Goal: Task Accomplishment & Management: Complete application form

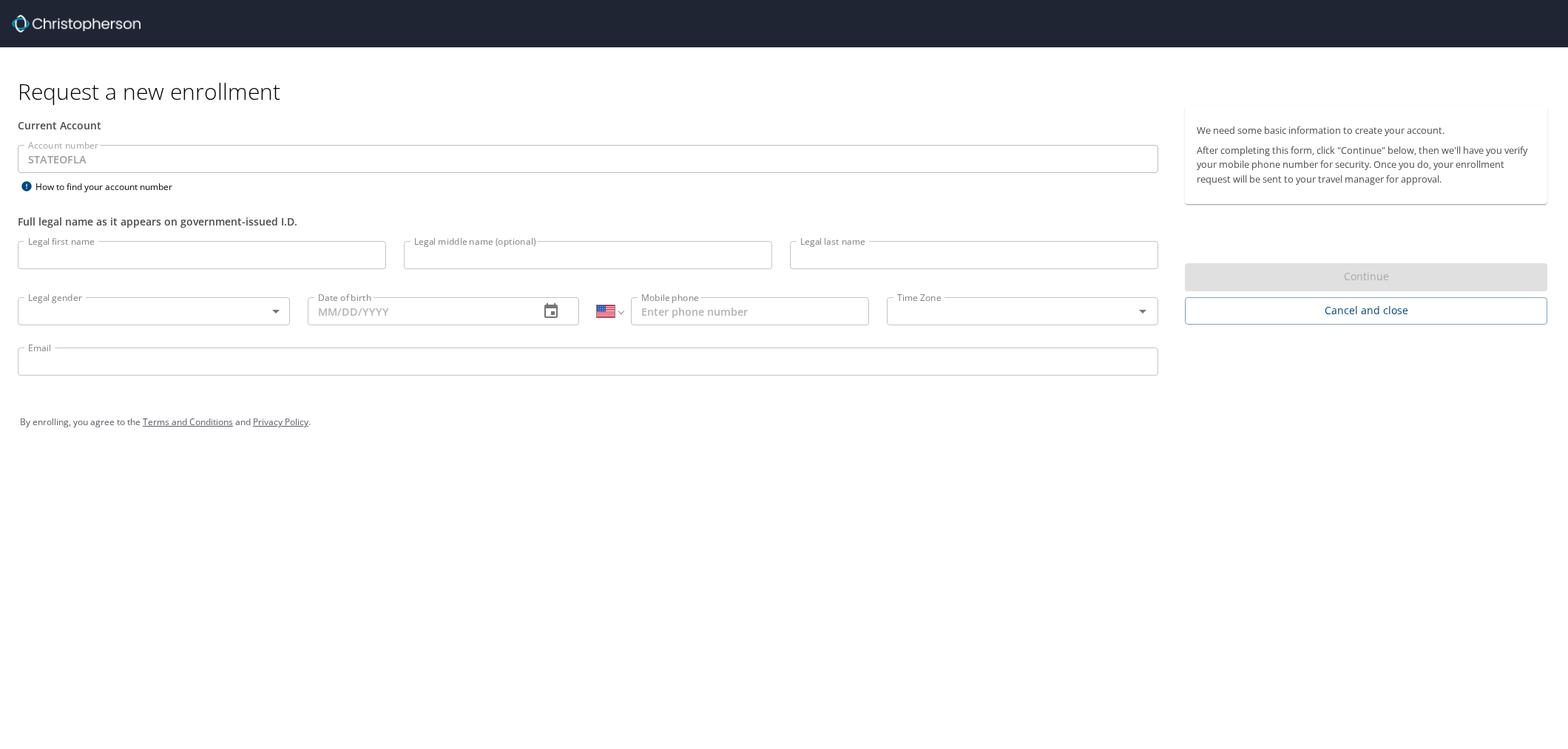
select select "US"
click at [188, 245] on input "Legal first name" at bounding box center [202, 254] width 368 height 28
type input "LaShanti"
type input "[PERSON_NAME]"
type input "Holden"
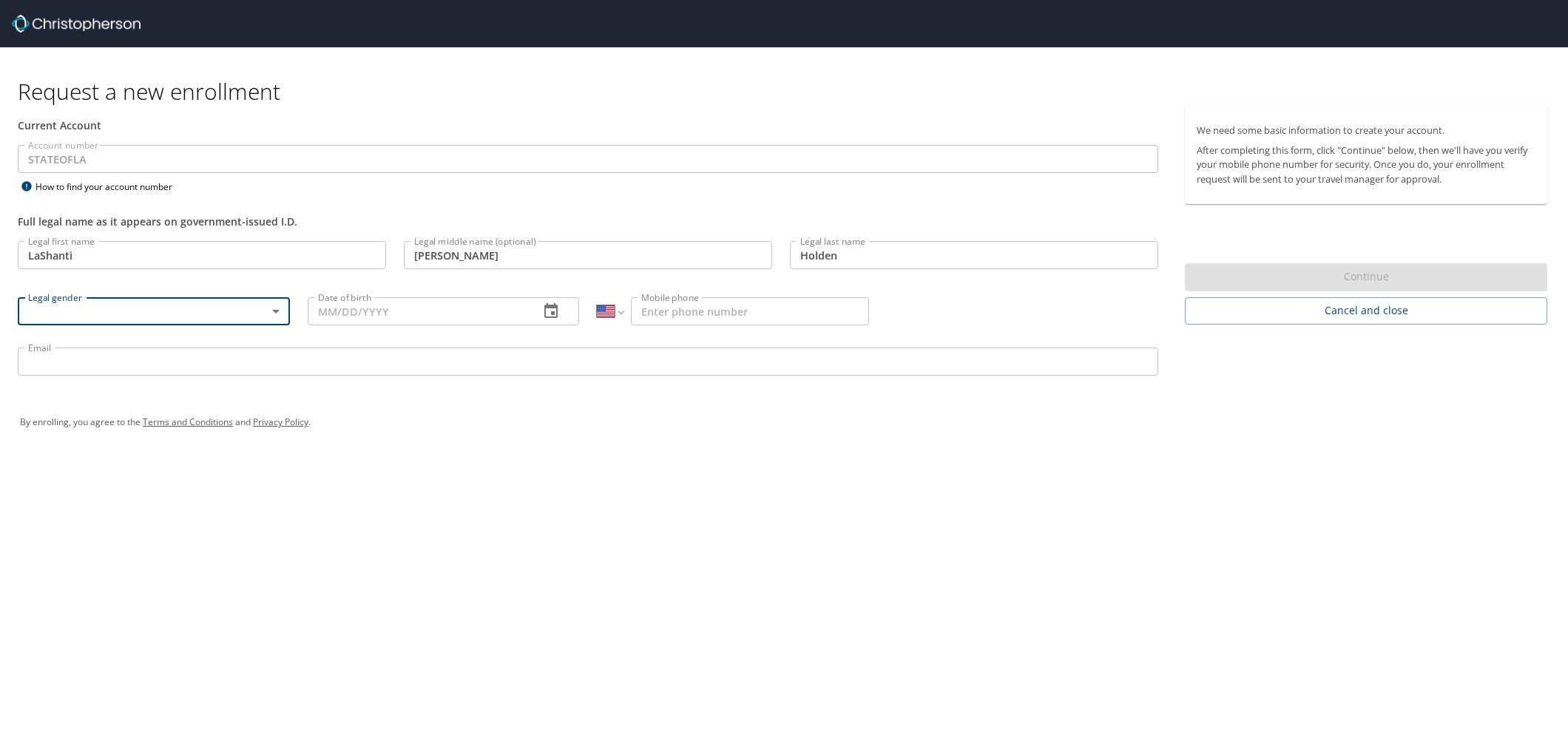
click at [247, 303] on body "Request a new enrollment Current Account Account number STATEOFLA Account numbe…" at bounding box center [784, 374] width 1568 height 749
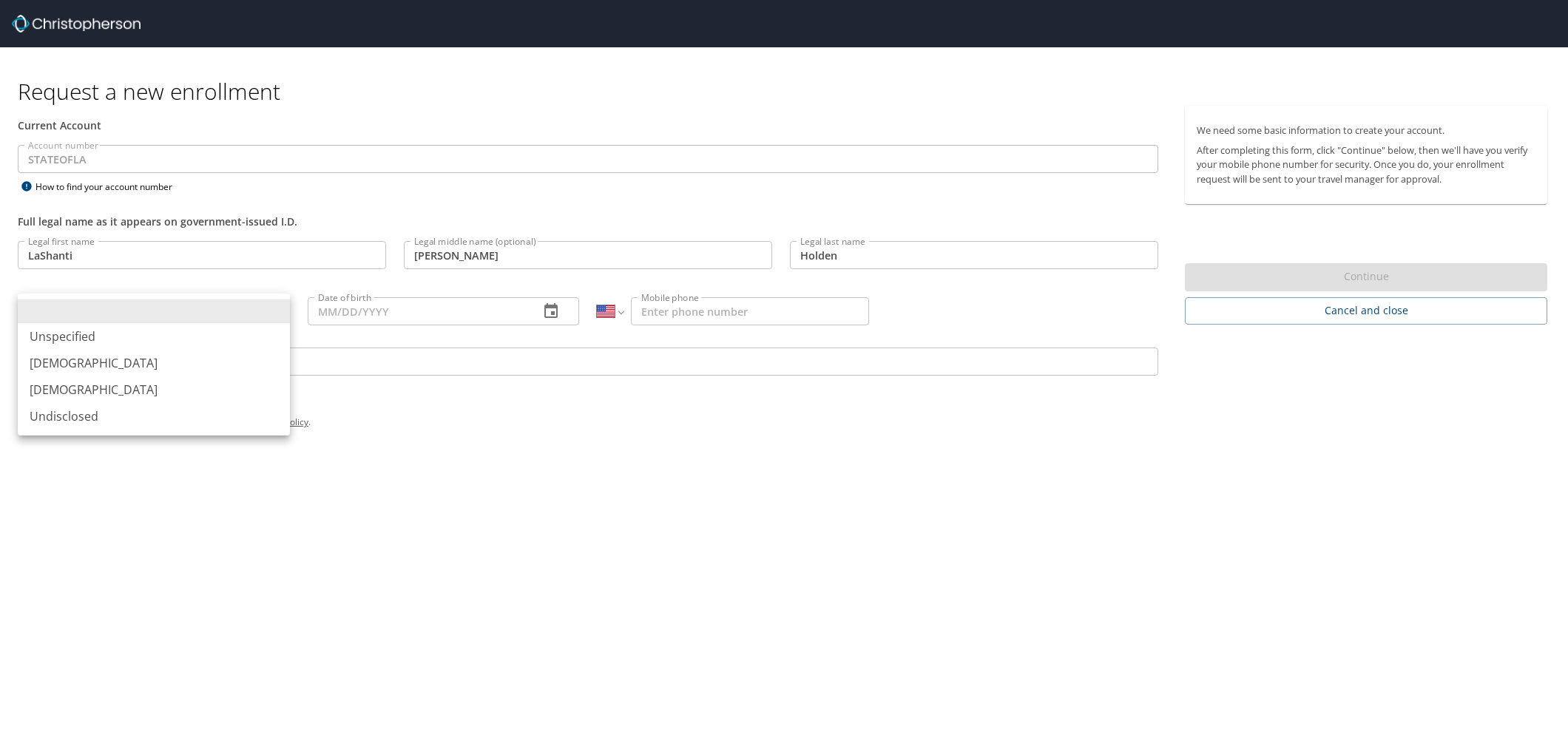
click at [79, 383] on li "[DEMOGRAPHIC_DATA]" at bounding box center [153, 389] width 272 height 26
type input "[DEMOGRAPHIC_DATA]"
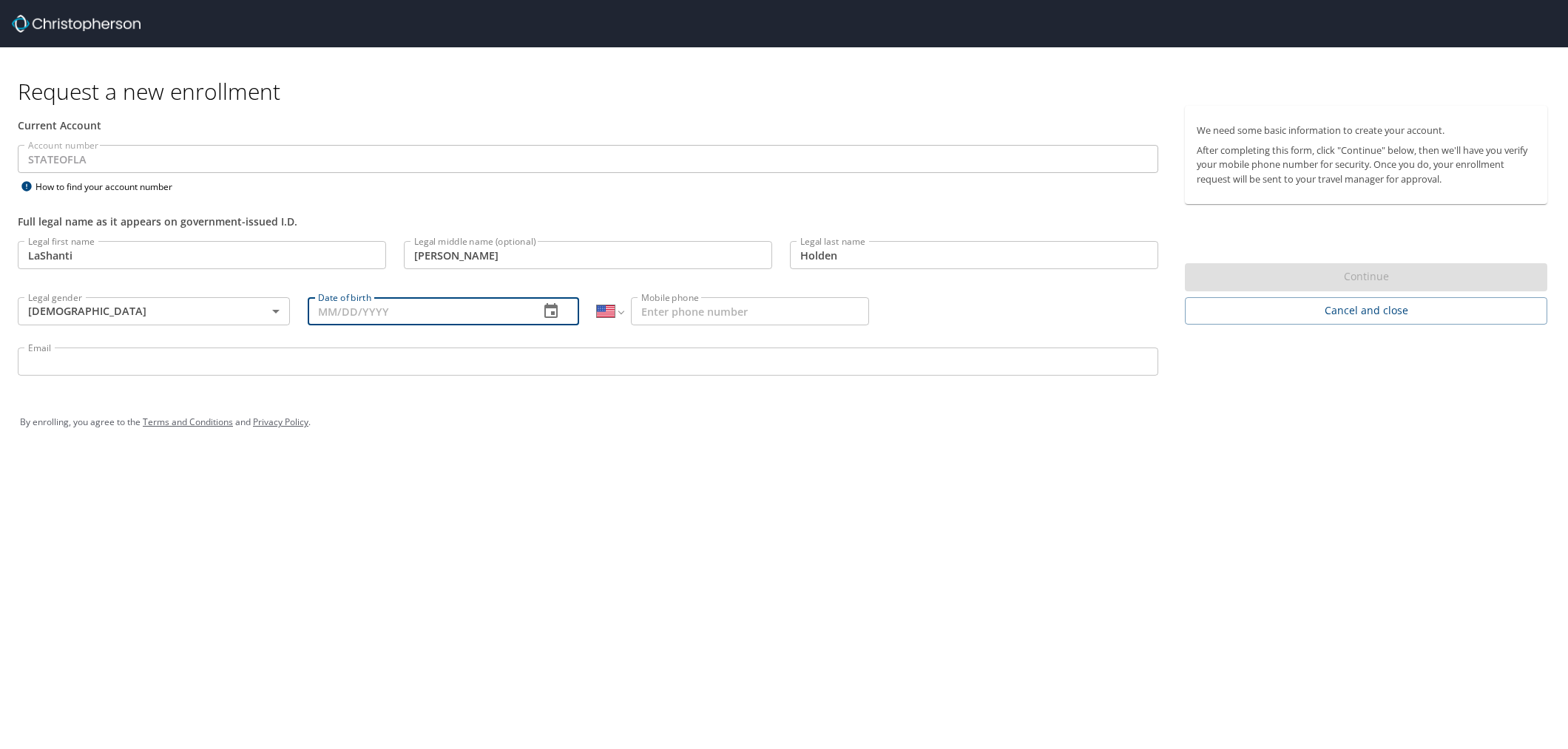
click at [357, 308] on input "Date of birth" at bounding box center [418, 311] width 220 height 28
type input "[DATE]"
click at [704, 311] on input "Mobile phone" at bounding box center [749, 311] width 238 height 28
type input "[PHONE_NUMBER]"
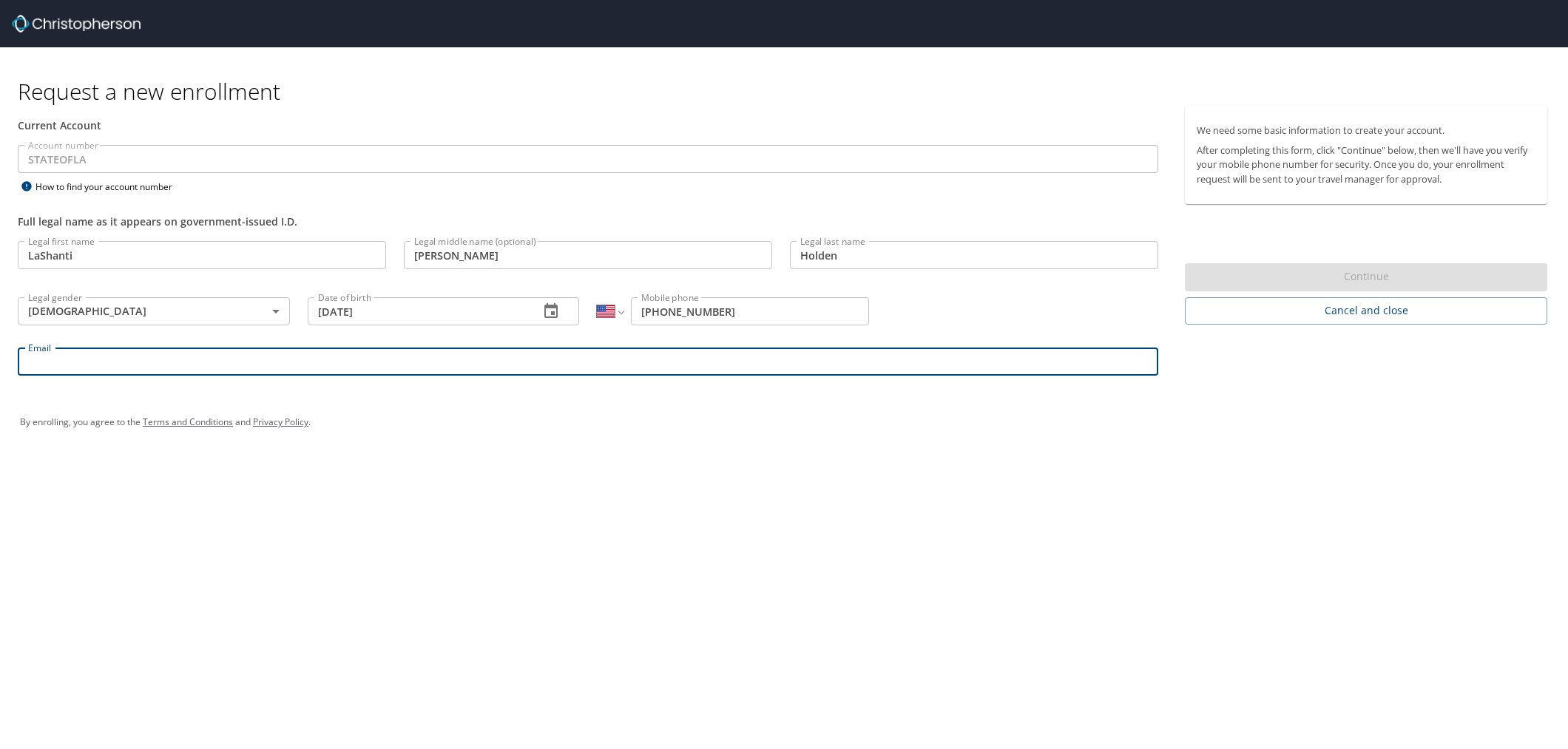
click at [634, 362] on input "Email" at bounding box center [588, 361] width 1141 height 28
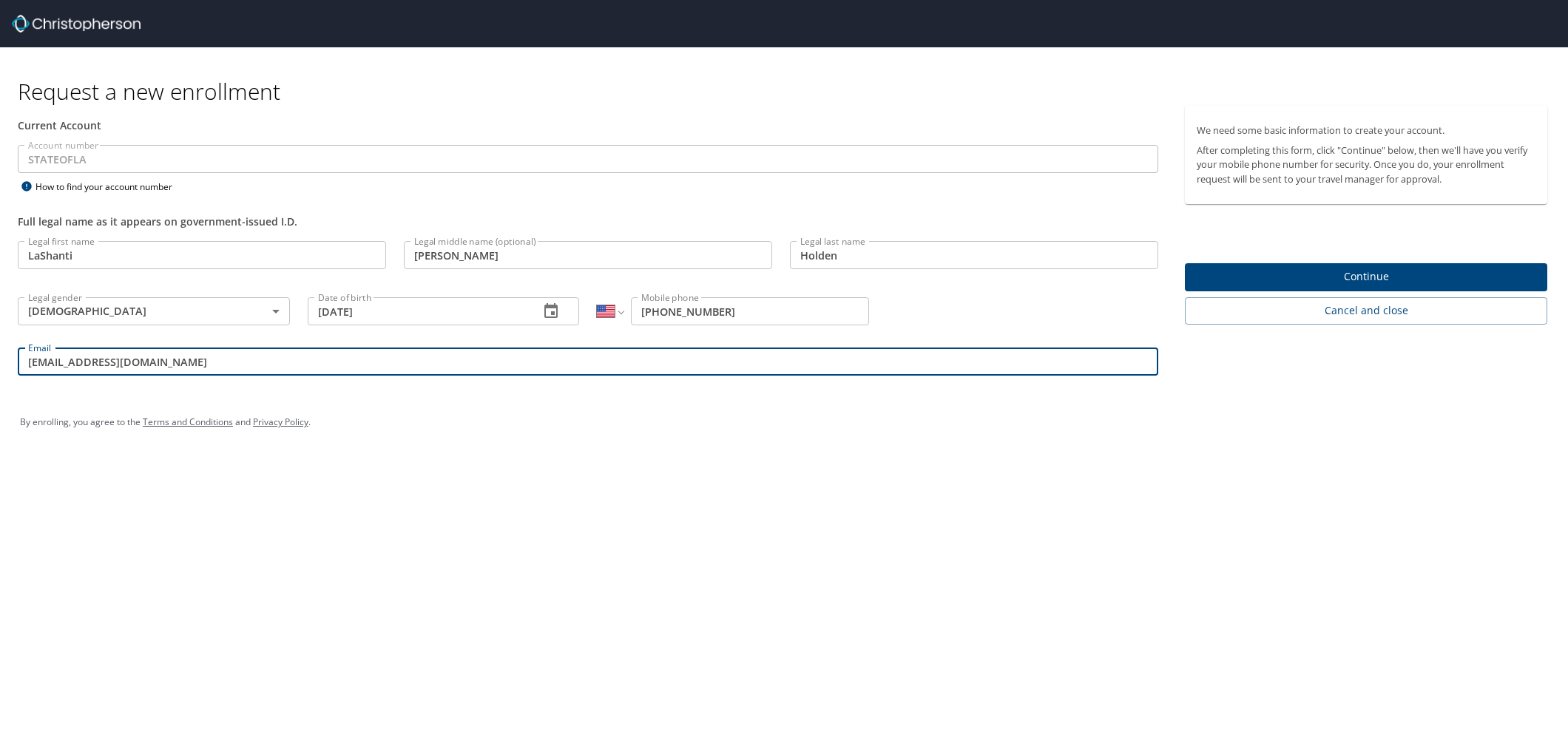
type input "[EMAIL_ADDRESS][DOMAIN_NAME]"
click at [1318, 283] on span "Continue" at bounding box center [1366, 276] width 339 height 18
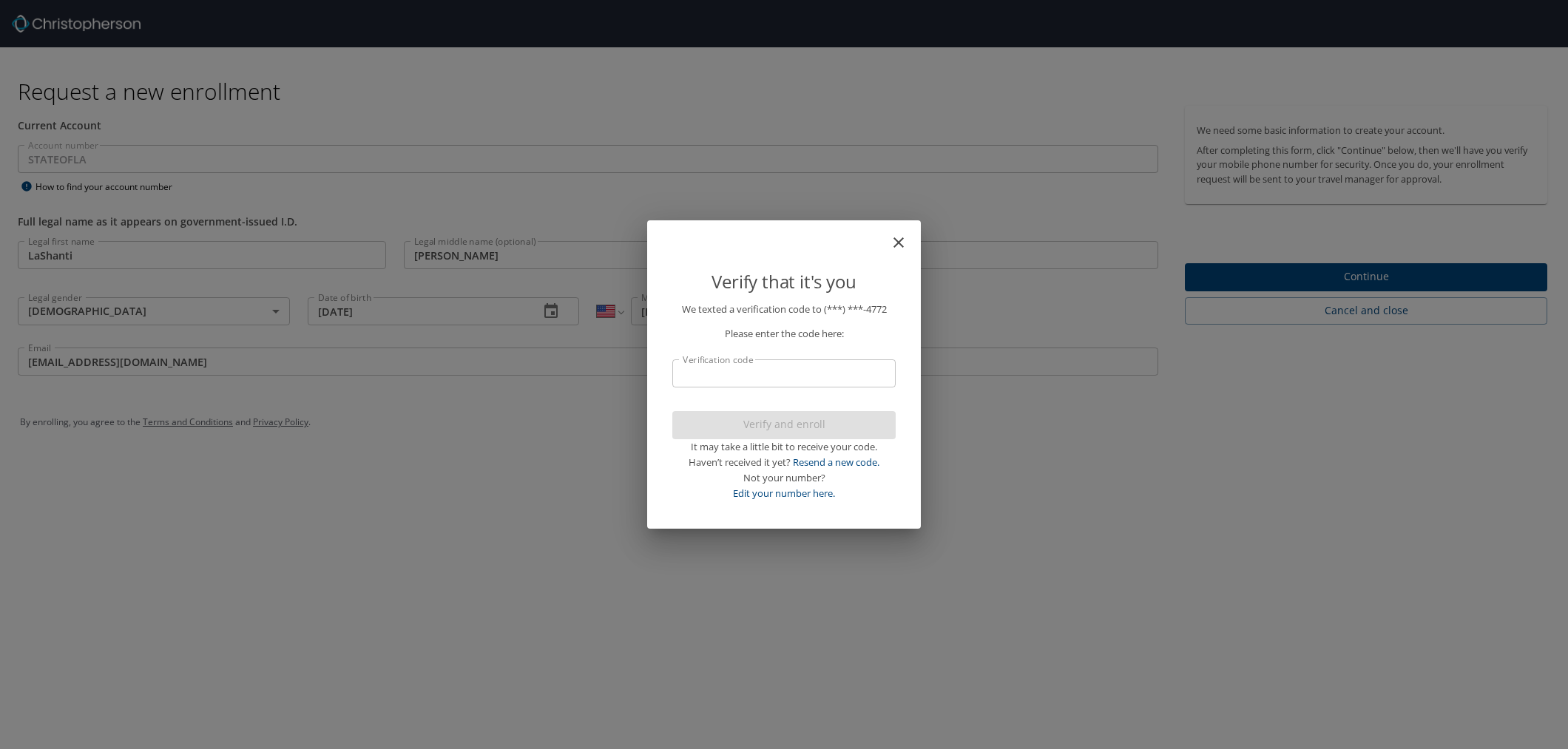
click at [853, 376] on input "Verification code" at bounding box center [784, 372] width 223 height 28
type input "506"
